Goal: Contribute content: Add original content to the website for others to see

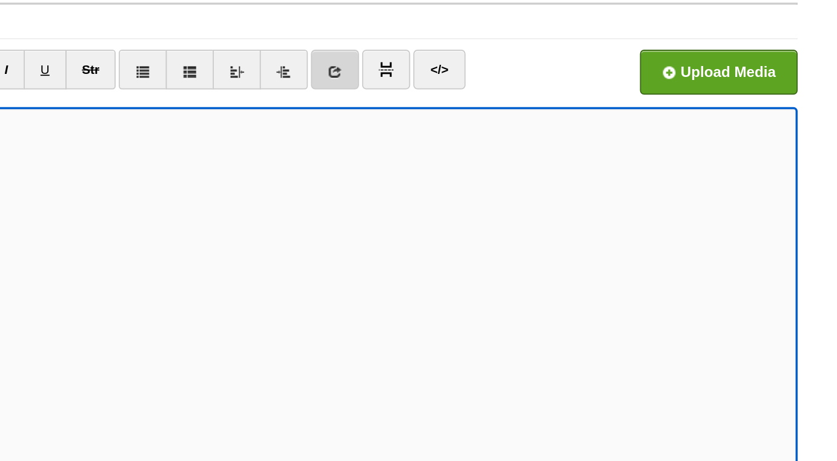
click at [444, 116] on icon at bounding box center [444, 114] width 8 height 8
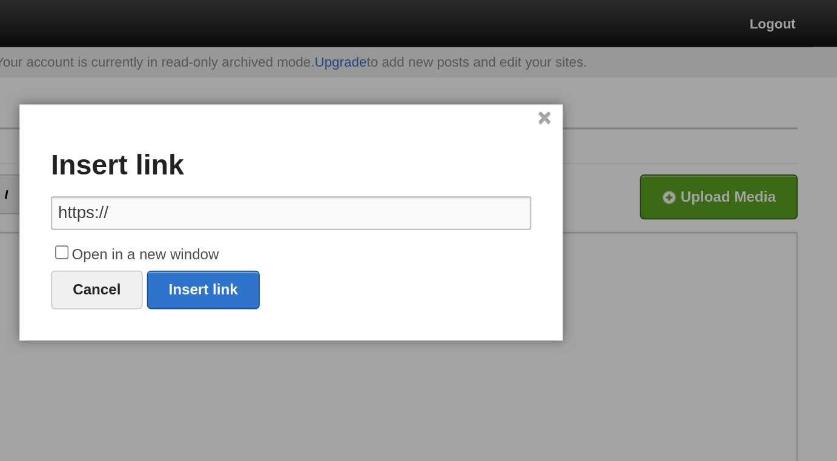
paste input "[DOMAIN_NAME][URL]"
type input "[URL][DOMAIN_NAME]"
click at [306, 145] on label "Open in a new window" at bounding box center [418, 147] width 279 height 15
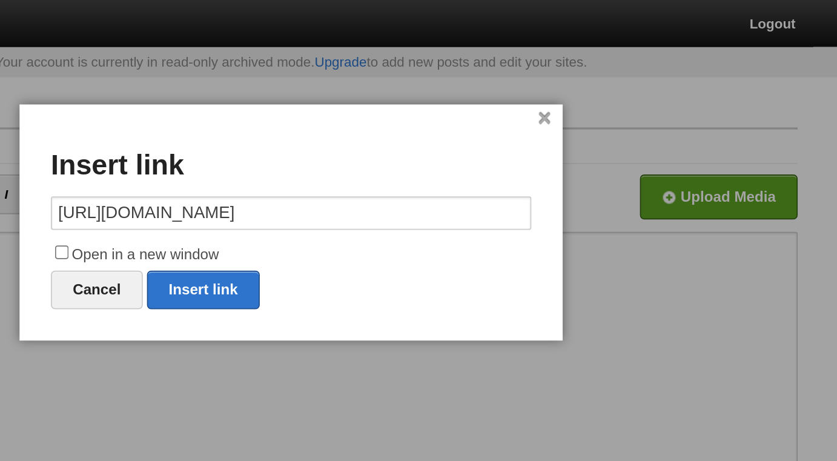
click at [289, 145] on input "Open in a new window" at bounding box center [286, 146] width 8 height 8
checkbox input "true"
click at [363, 172] on link "Insert link" at bounding box center [367, 168] width 65 height 22
type input "https://"
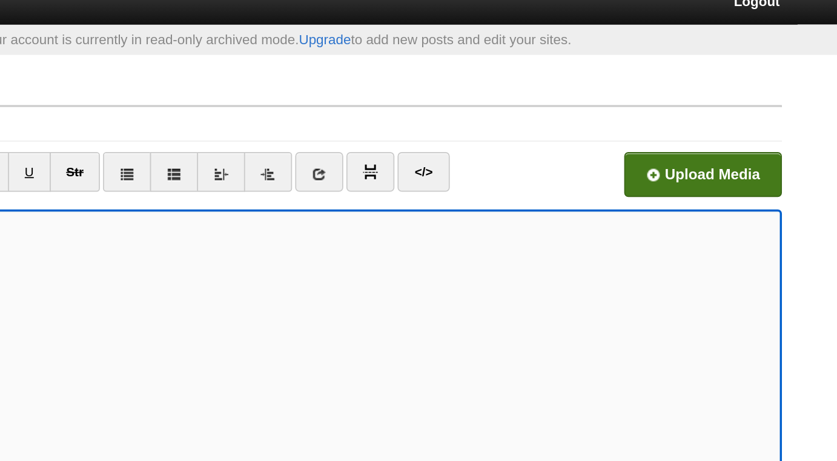
click at [670, 109] on input "file" at bounding box center [301, 118] width 917 height 62
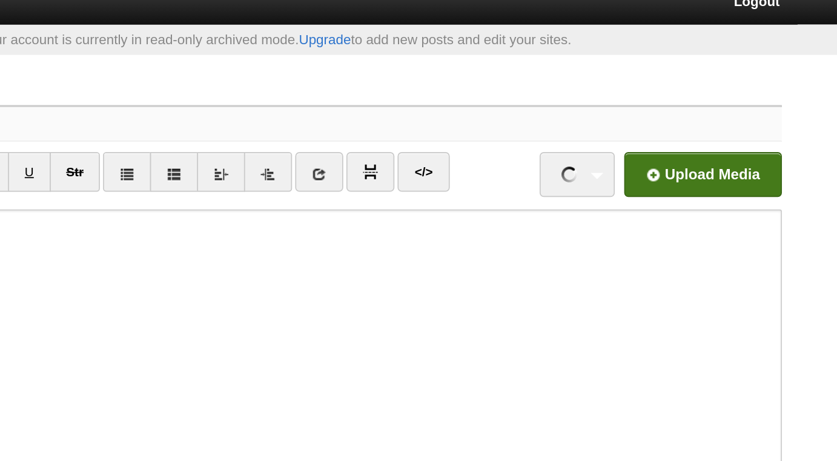
click at [509, 81] on input "Title" at bounding box center [443, 84] width 538 height 19
paste input "The Time to Seize These Opportunities is Now"
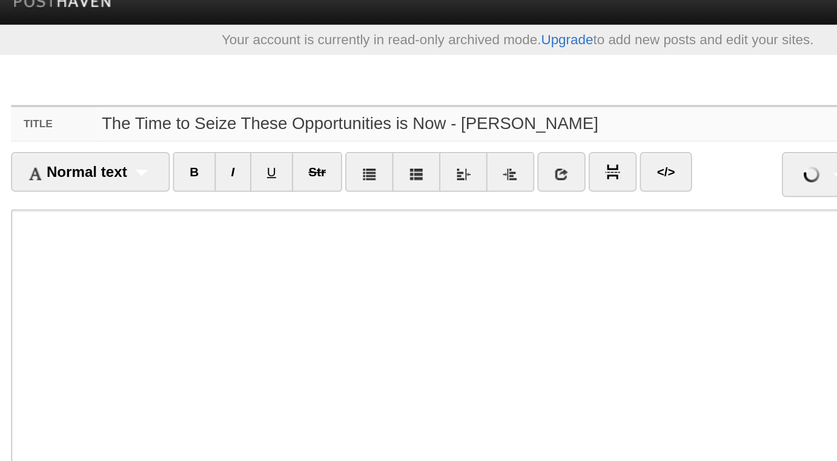
type input "The Time to Seize These Opportunities is Now - [PERSON_NAME]"
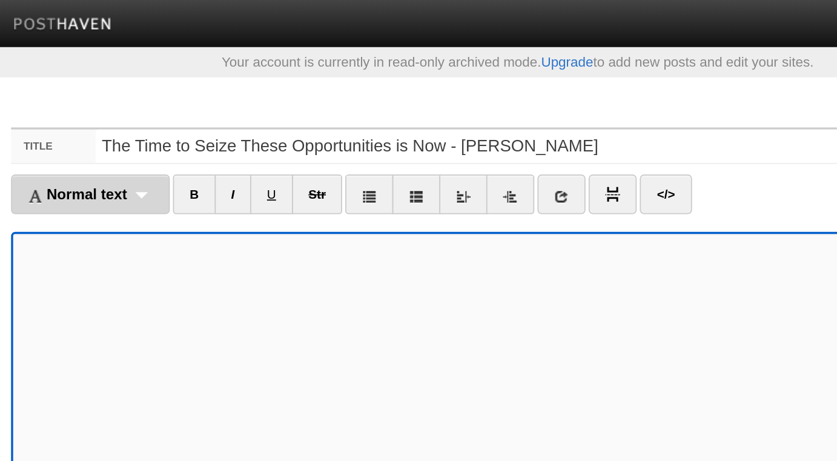
click at [156, 115] on span "Normal text" at bounding box center [163, 113] width 58 height 10
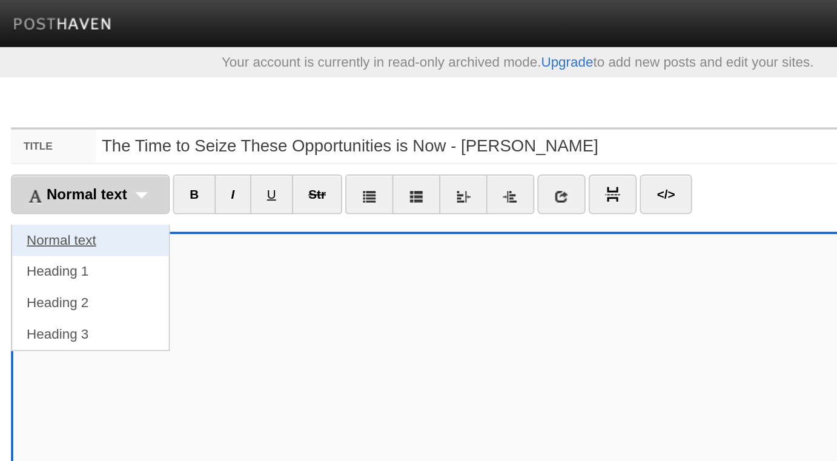
click at [161, 143] on link "Normal text" at bounding box center [170, 139] width 91 height 18
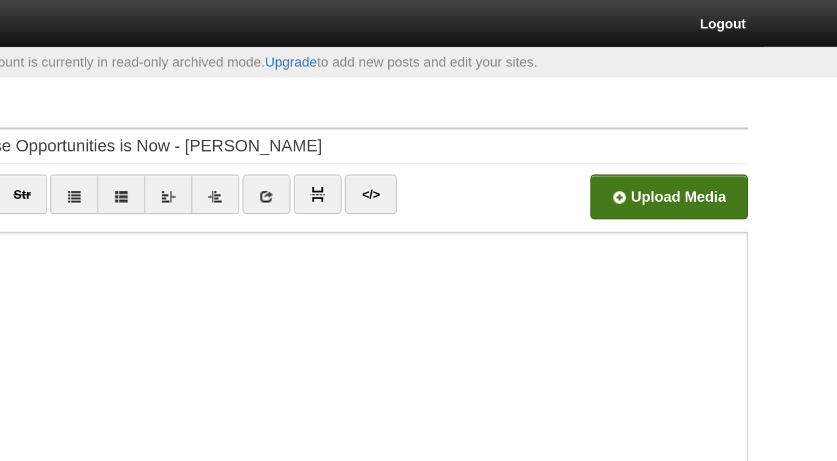
click at [657, 115] on input "file" at bounding box center [301, 118] width 917 height 62
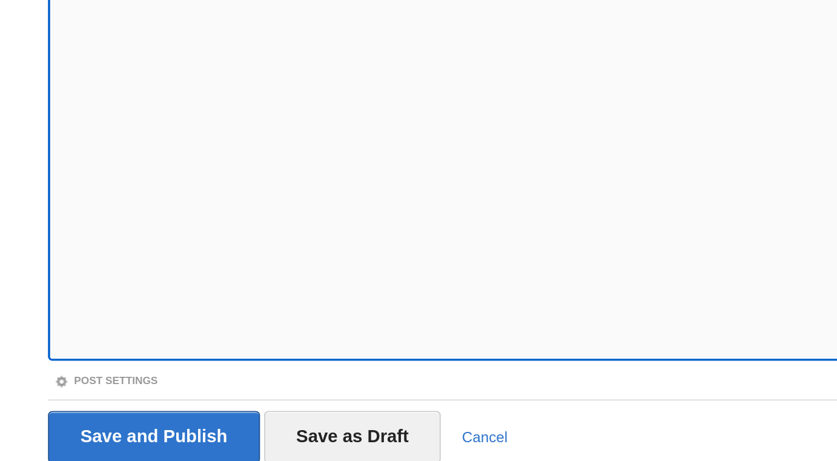
scroll to position [68, 0]
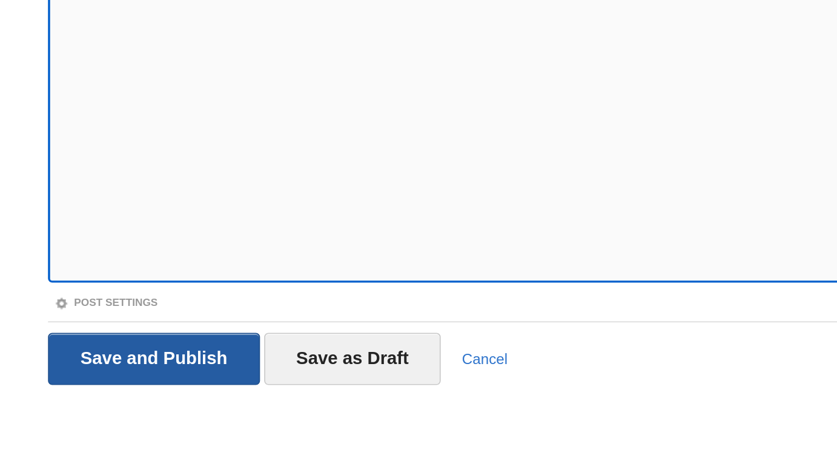
click at [219, 397] on input "Save and Publish" at bounding box center [186, 401] width 123 height 30
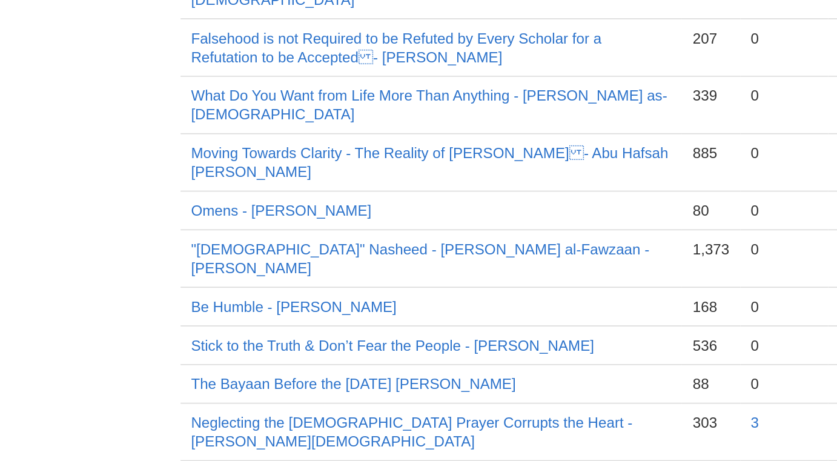
scroll to position [244, 0]
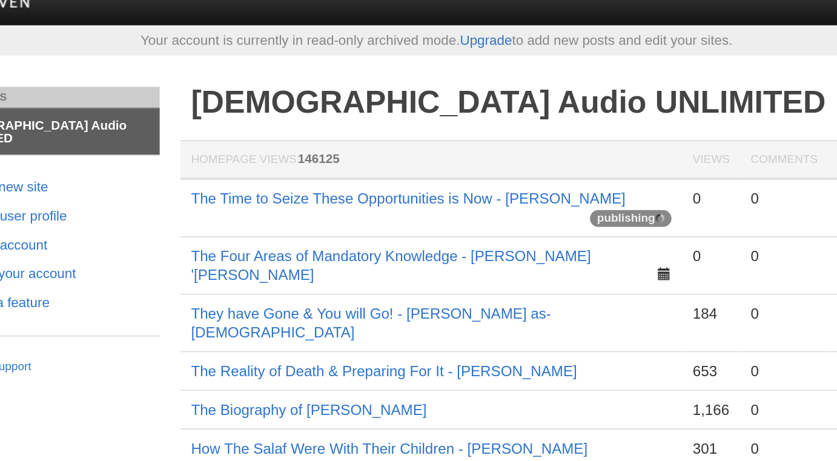
scroll to position [0, 0]
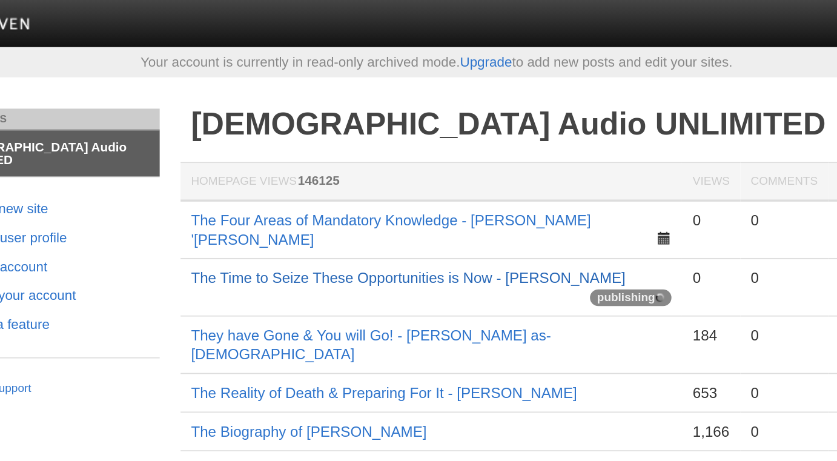
click at [368, 156] on link "The Time to Seize These Opportunities is Now - [PERSON_NAME]" at bounding box center [402, 161] width 252 height 10
